Goal: Transaction & Acquisition: Purchase product/service

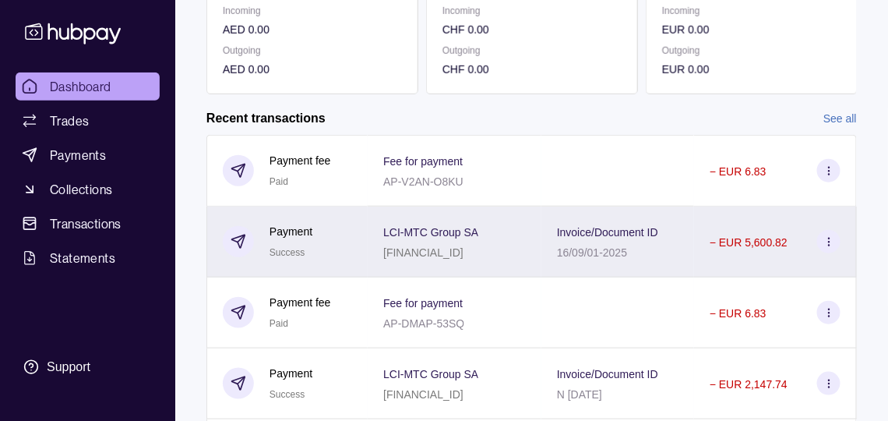
scroll to position [312, 0]
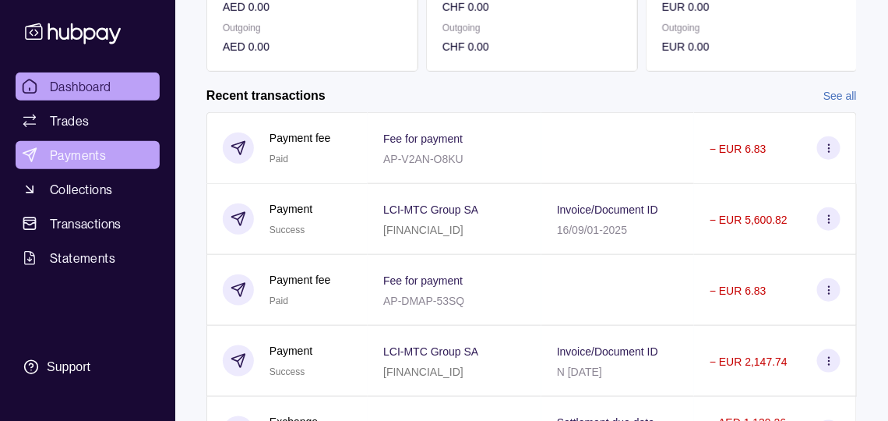
click at [90, 164] on span "Payments" at bounding box center [78, 155] width 56 height 19
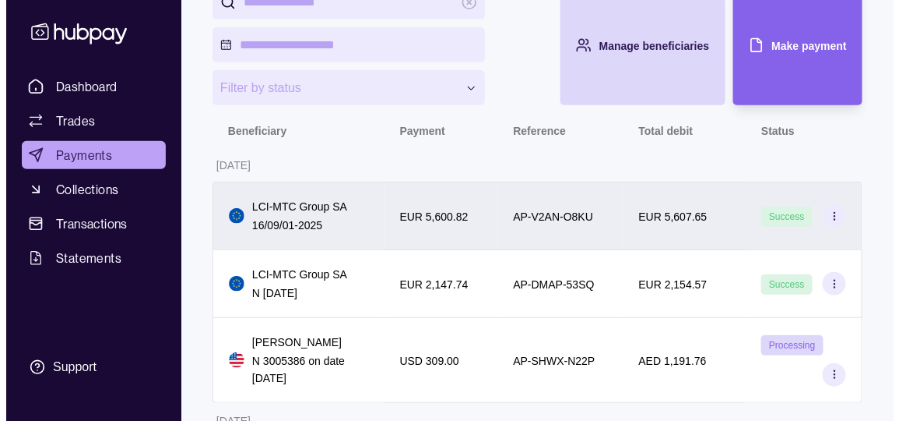
scroll to position [171, 0]
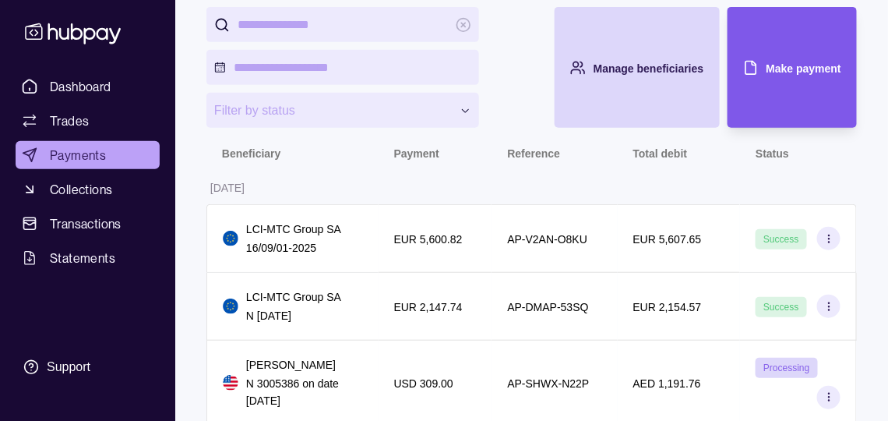
click at [801, 111] on div "Make payment" at bounding box center [780, 67] width 121 height 121
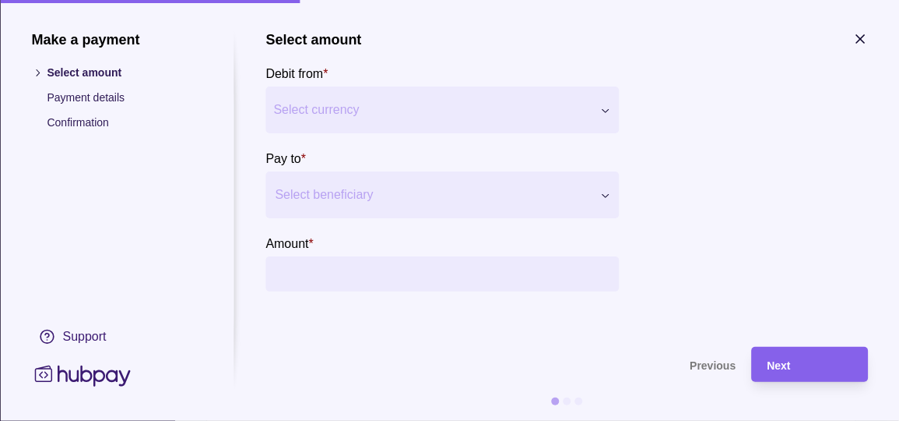
click at [388, 206] on div at bounding box center [432, 195] width 315 height 22
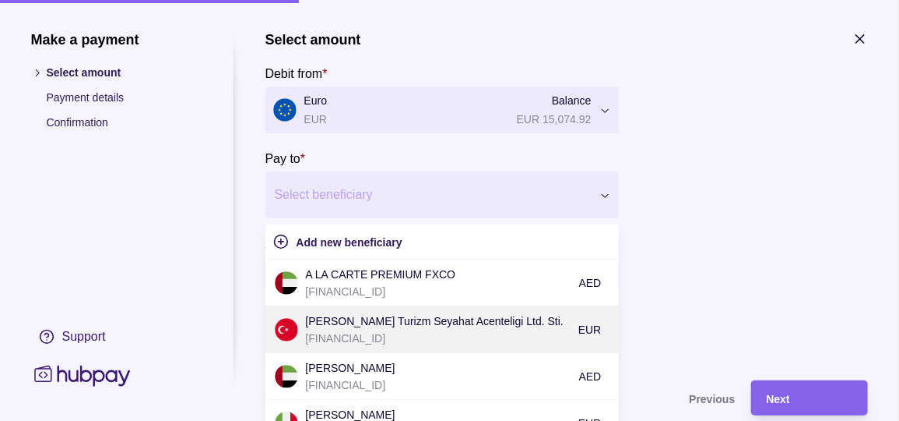
click at [394, 329] on p "[PERSON_NAME] Turizm Seyahat Acenteligi Ltd. Sti." at bounding box center [438, 320] width 265 height 17
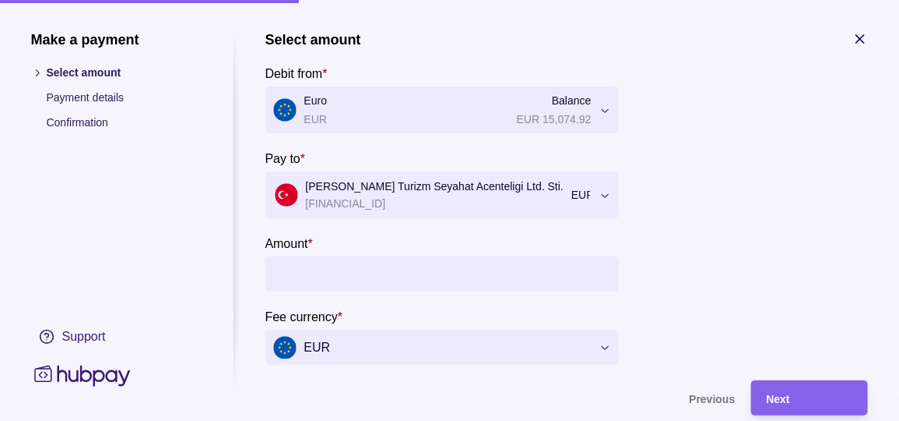
scroll to position [63, 0]
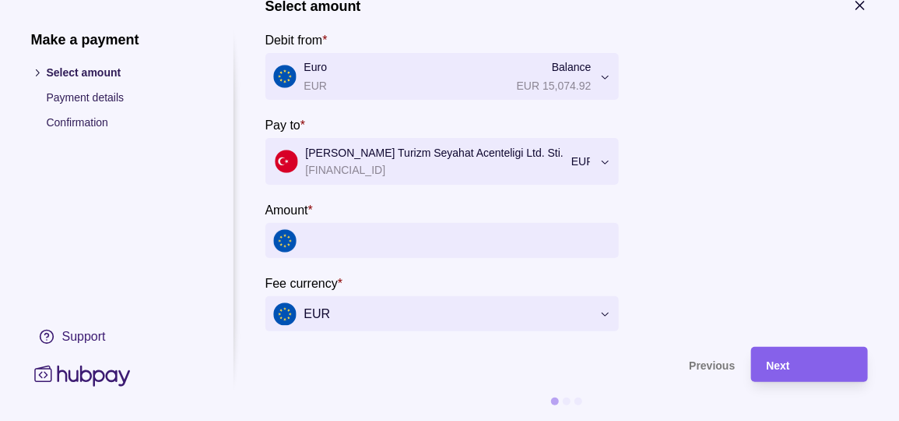
click at [393, 238] on input "Amount *" at bounding box center [457, 240] width 307 height 35
click at [505, 229] on input "Amount *" at bounding box center [457, 240] width 307 height 35
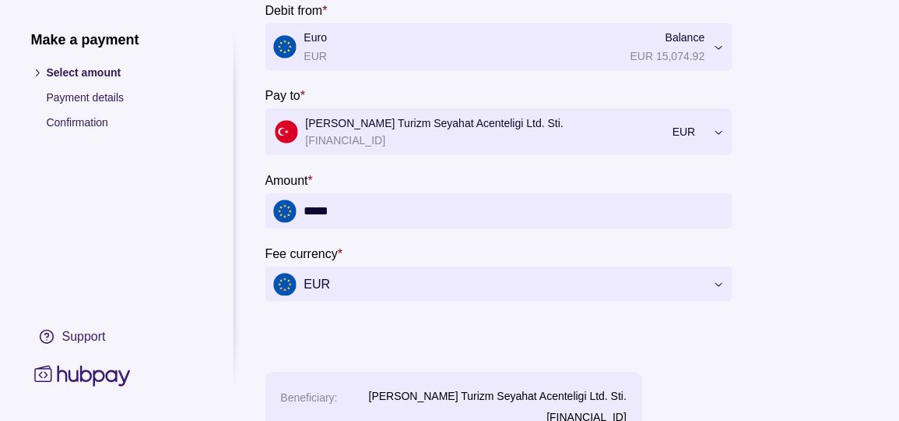
click at [584, 371] on section "**********" at bounding box center [567, 277] width 603 height 618
click at [399, 226] on input "*****" at bounding box center [514, 210] width 421 height 35
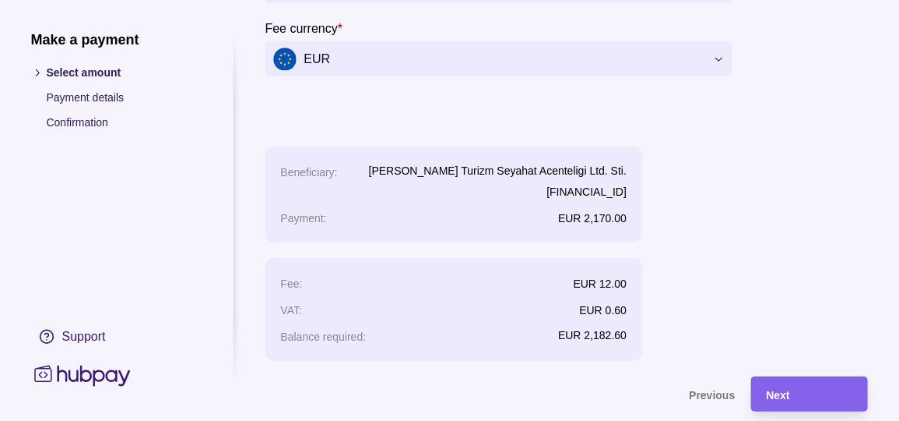
scroll to position [366, 0]
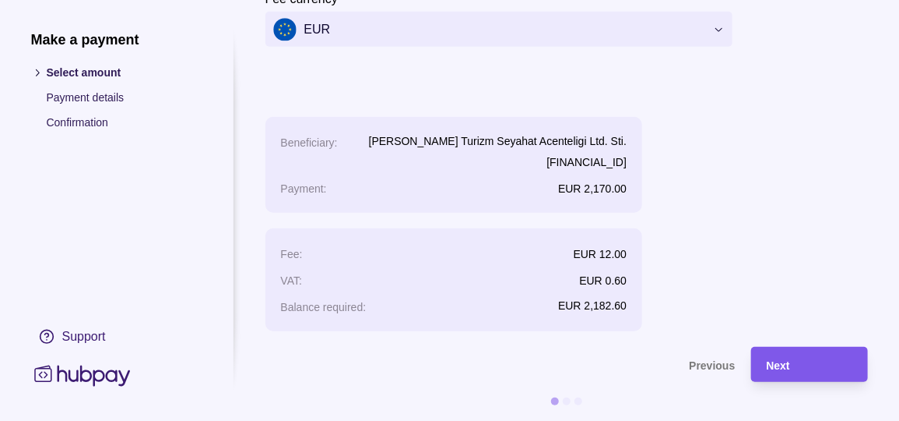
type input "********"
click at [804, 355] on div "Next" at bounding box center [810, 364] width 86 height 19
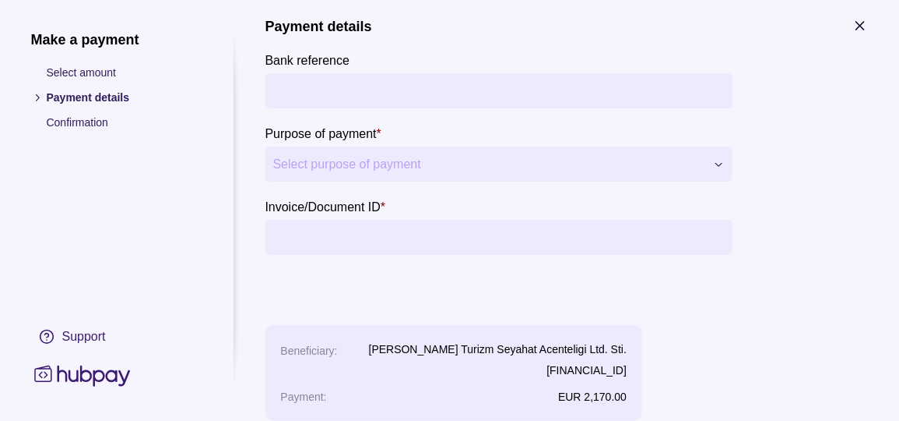
scroll to position [0, 0]
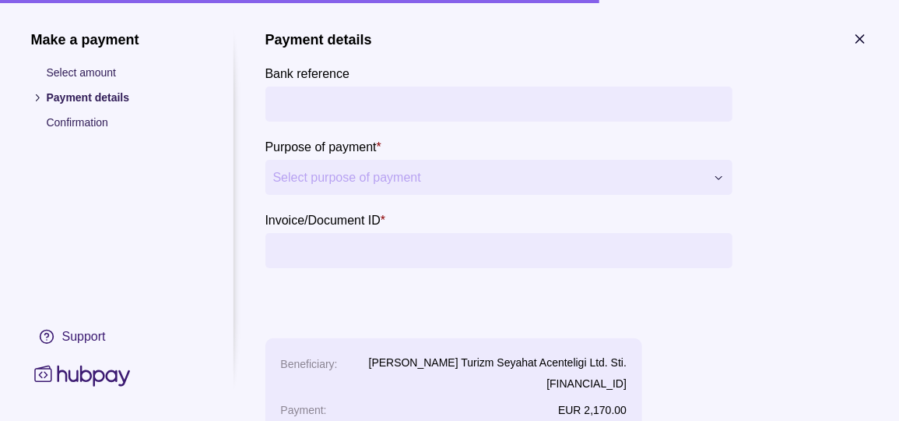
click at [319, 104] on input "Bank reference" at bounding box center [499, 103] width 452 height 35
type input "**********"
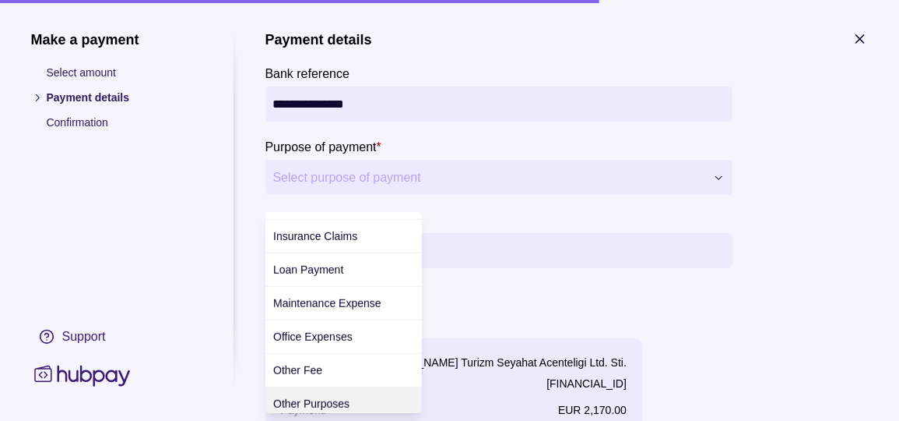
scroll to position [266, 0]
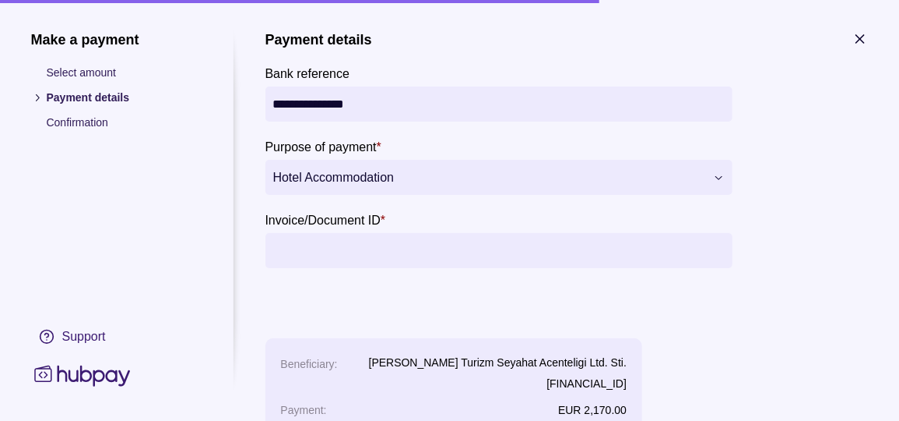
click at [350, 262] on input "Invoice/Document ID *" at bounding box center [499, 250] width 452 height 35
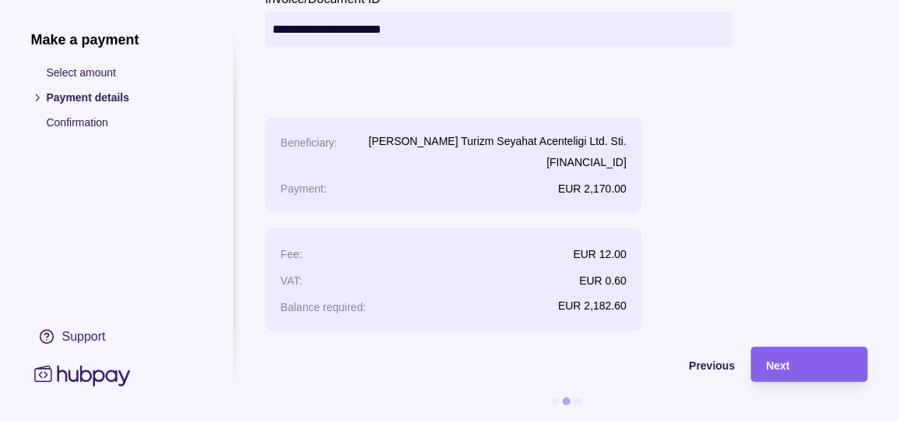
scroll to position [265, 0]
type input "**********"
click at [795, 355] on div "Next" at bounding box center [810, 364] width 86 height 19
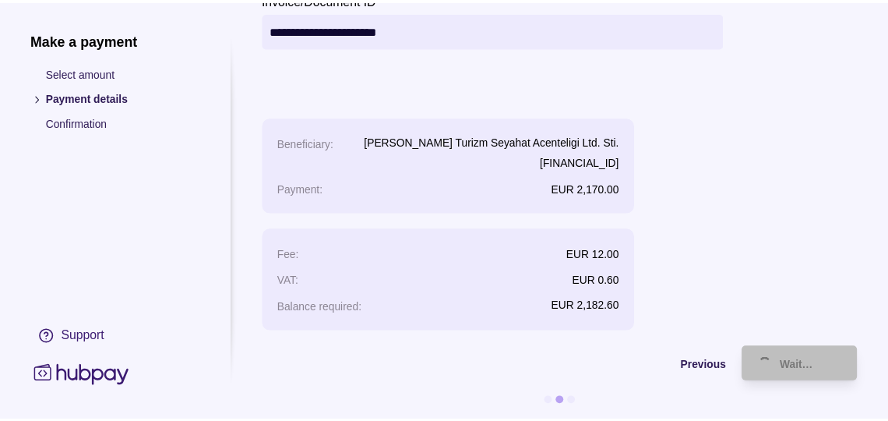
scroll to position [0, 0]
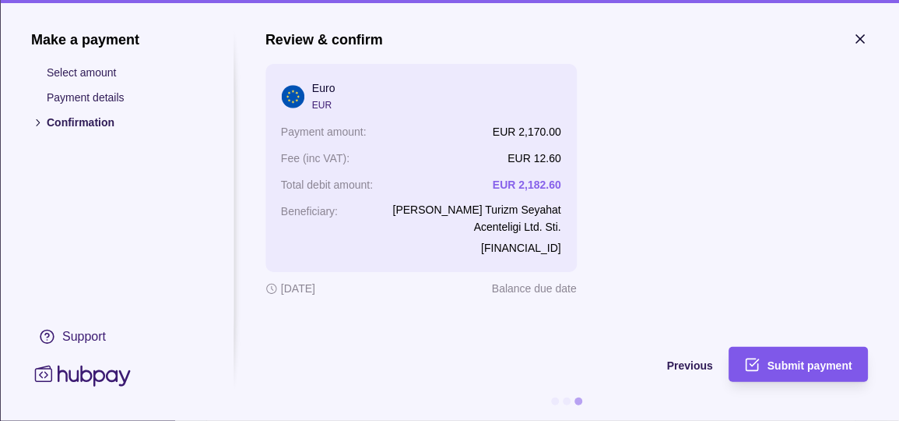
click at [802, 359] on span "Submit payment" at bounding box center [810, 365] width 85 height 12
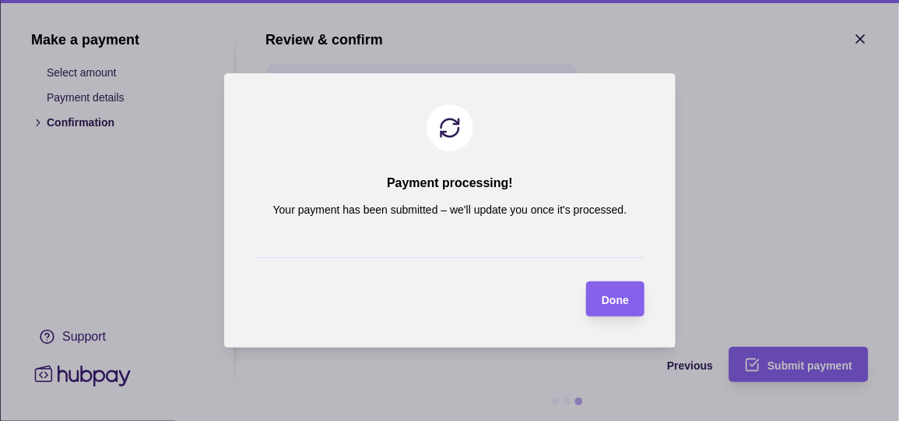
drag, startPoint x: 633, startPoint y: 305, endPoint x: 611, endPoint y: 301, distance: 22.2
click at [629, 305] on section "Done" at bounding box center [615, 298] width 58 height 35
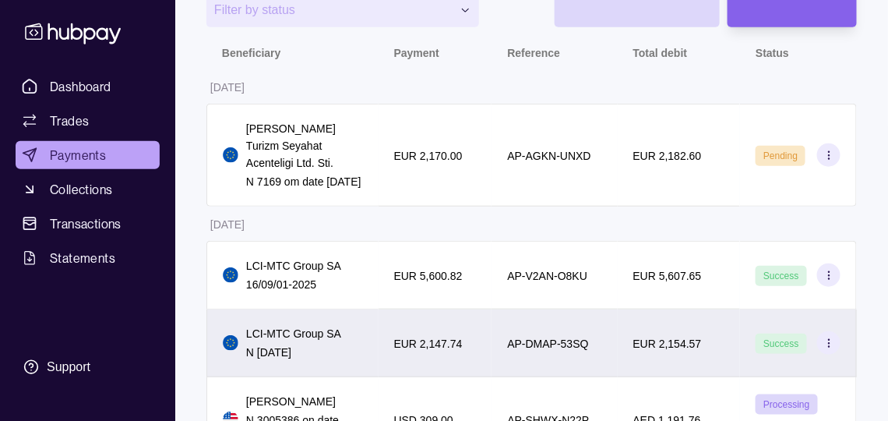
scroll to position [248, 0]
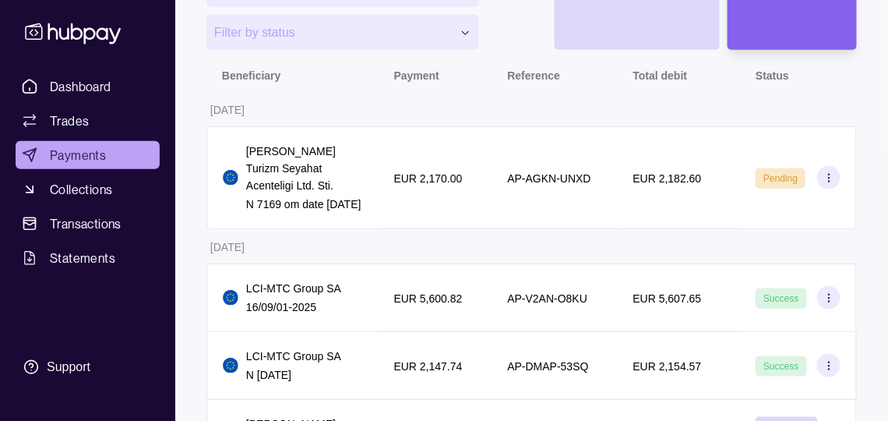
click at [825, 184] on icon at bounding box center [829, 178] width 12 height 12
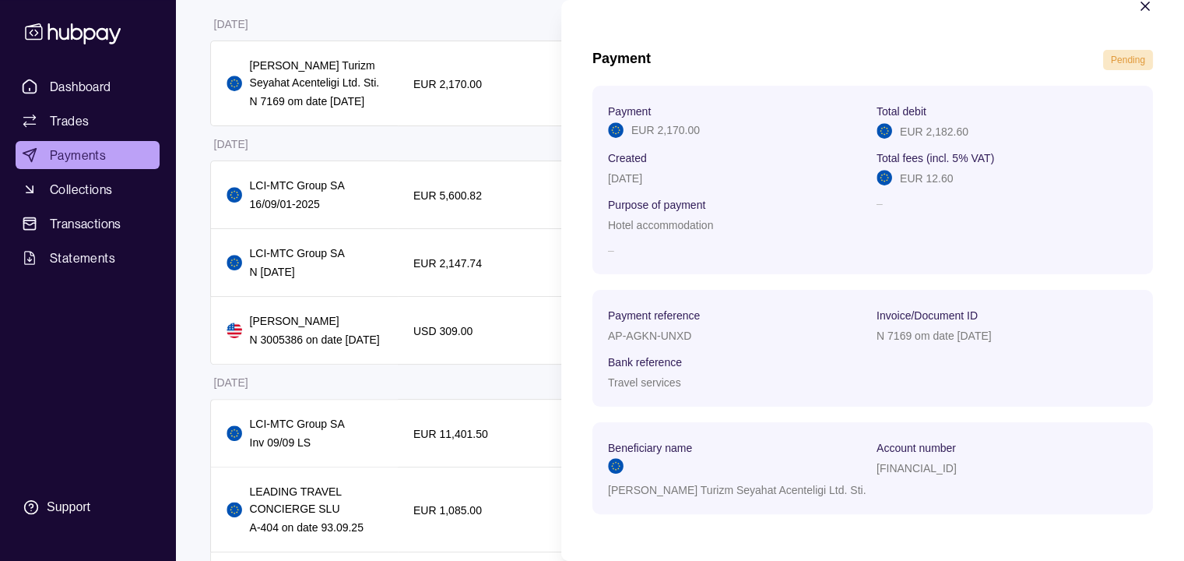
scroll to position [69, 0]
drag, startPoint x: 813, startPoint y: 9, endPoint x: 750, endPoint y: 231, distance: 230.7
click at [750, 231] on section "Payment EUR 2,170.00 Total debit EUR 2,182.60 Created [DATE] Total fees (incl. …" at bounding box center [873, 179] width 530 height 157
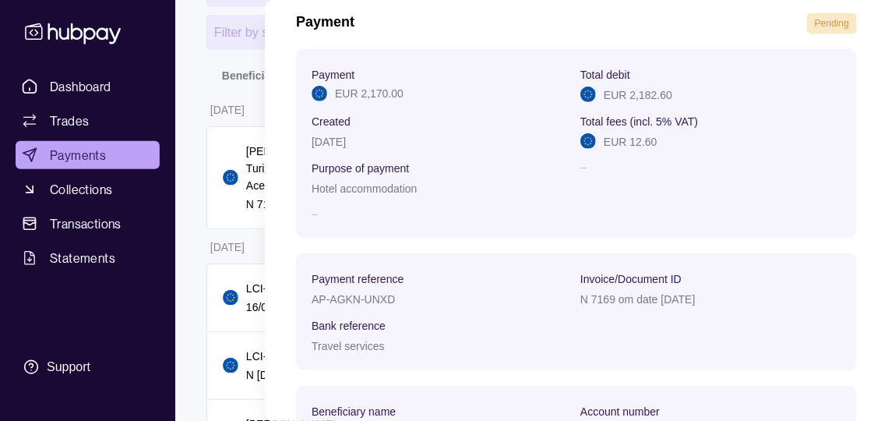
drag, startPoint x: 1177, startPoint y: 0, endPoint x: 188, endPoint y: 189, distance: 1006.2
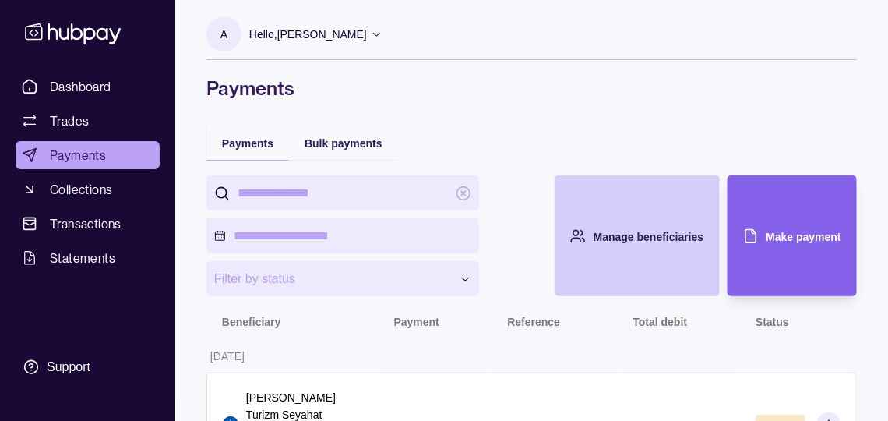
scroll to position [0, 0]
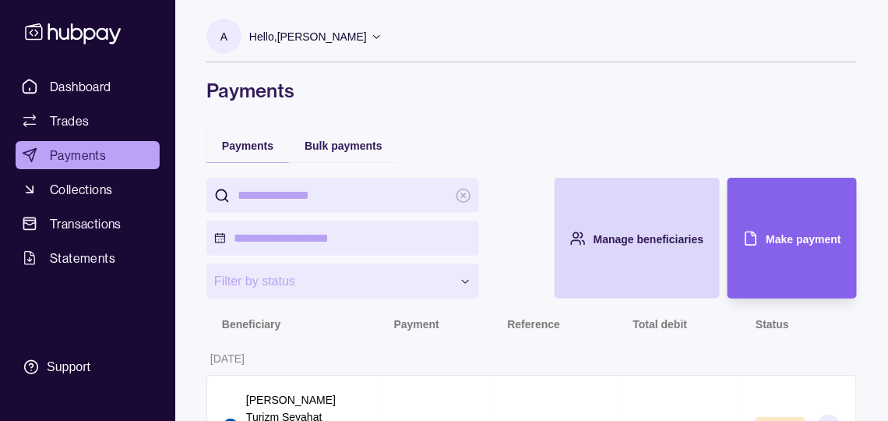
click at [367, 45] on p "Hello, [PERSON_NAME]" at bounding box center [308, 36] width 118 height 17
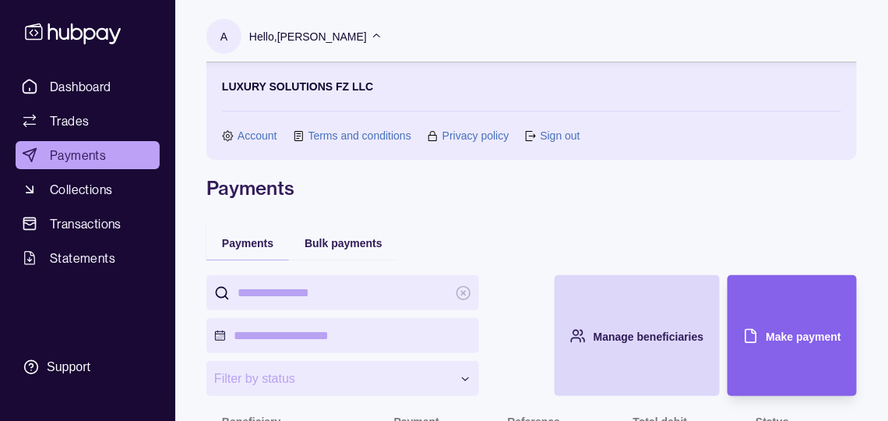
click at [564, 136] on link "Sign out" at bounding box center [560, 135] width 40 height 17
